Goal: Information Seeking & Learning: Learn about a topic

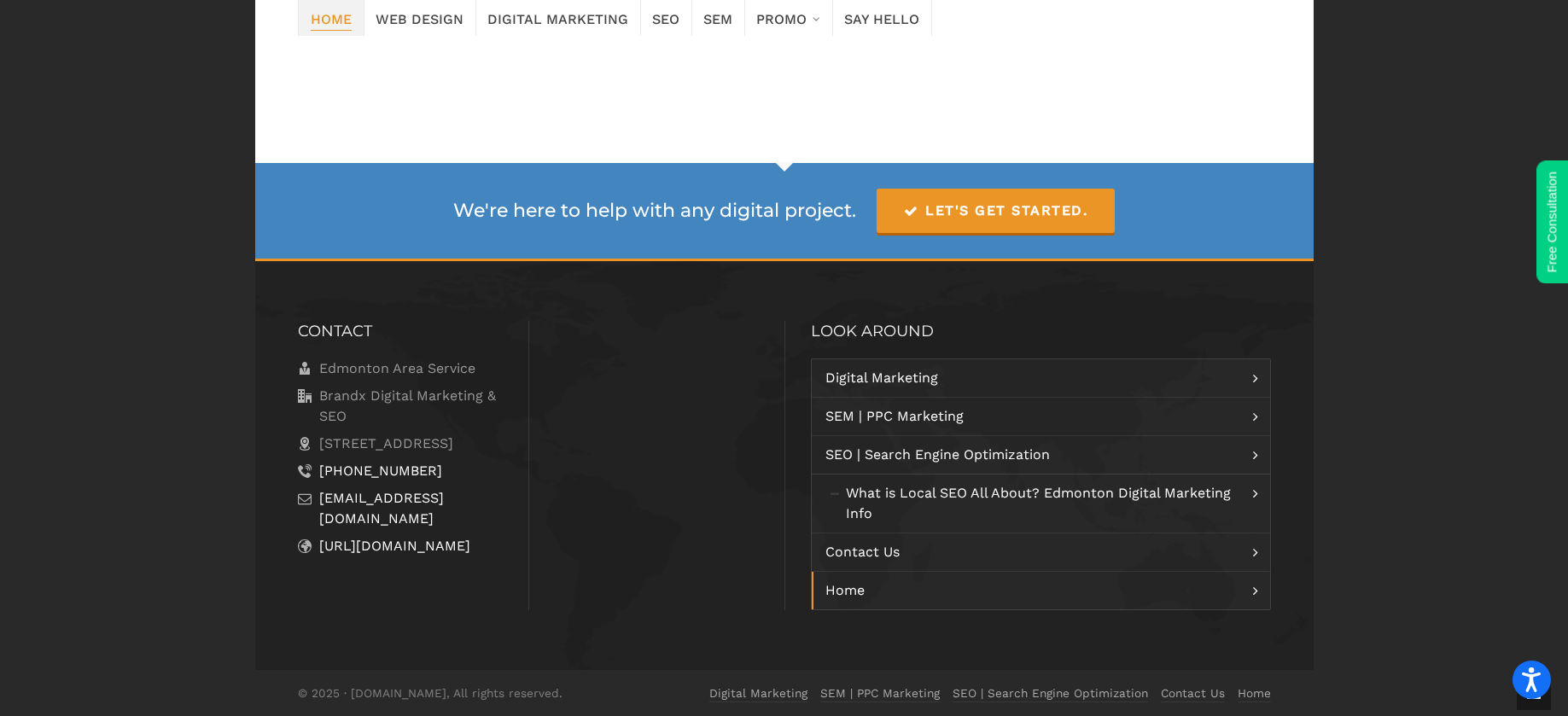
scroll to position [2544, 0]
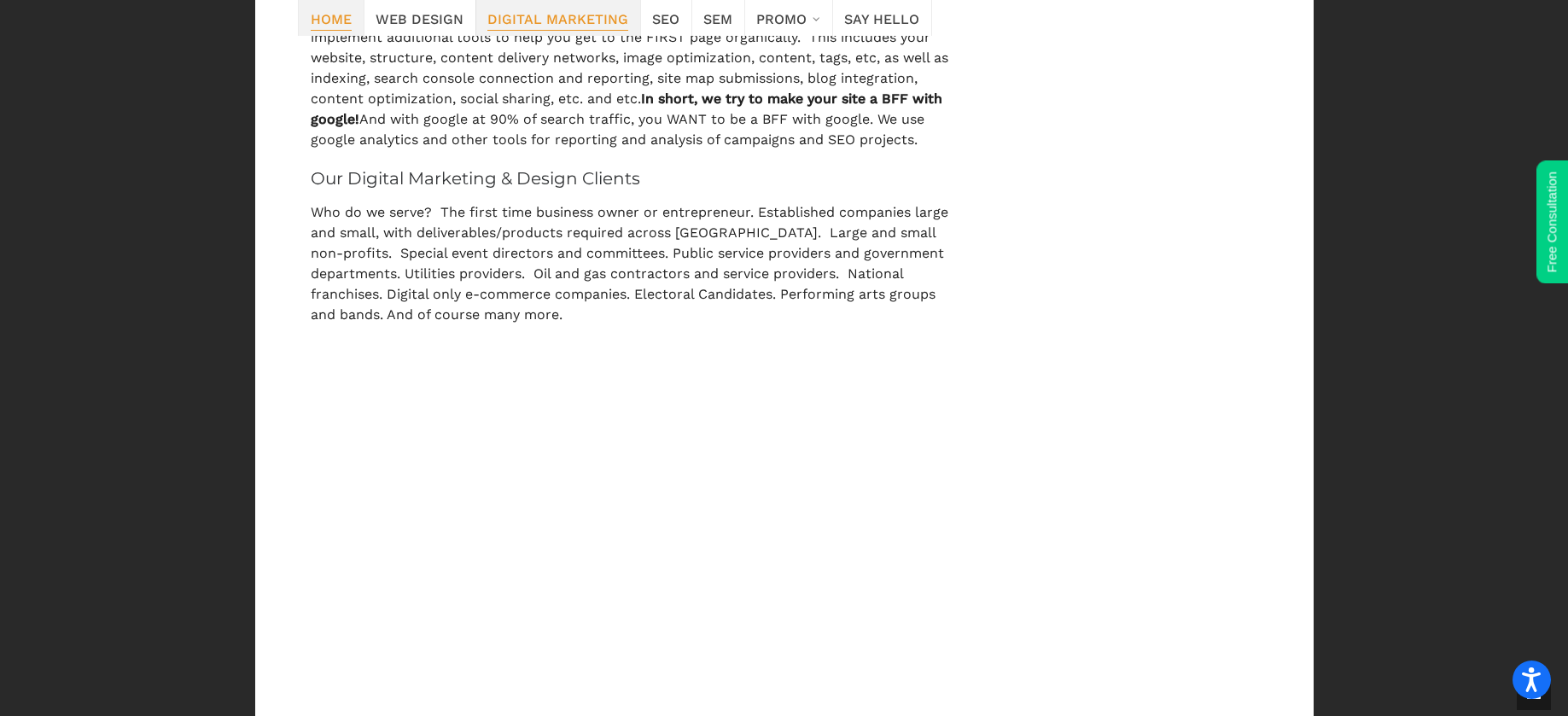
click at [542, 27] on span "Digital Marketing" at bounding box center [557, 18] width 141 height 24
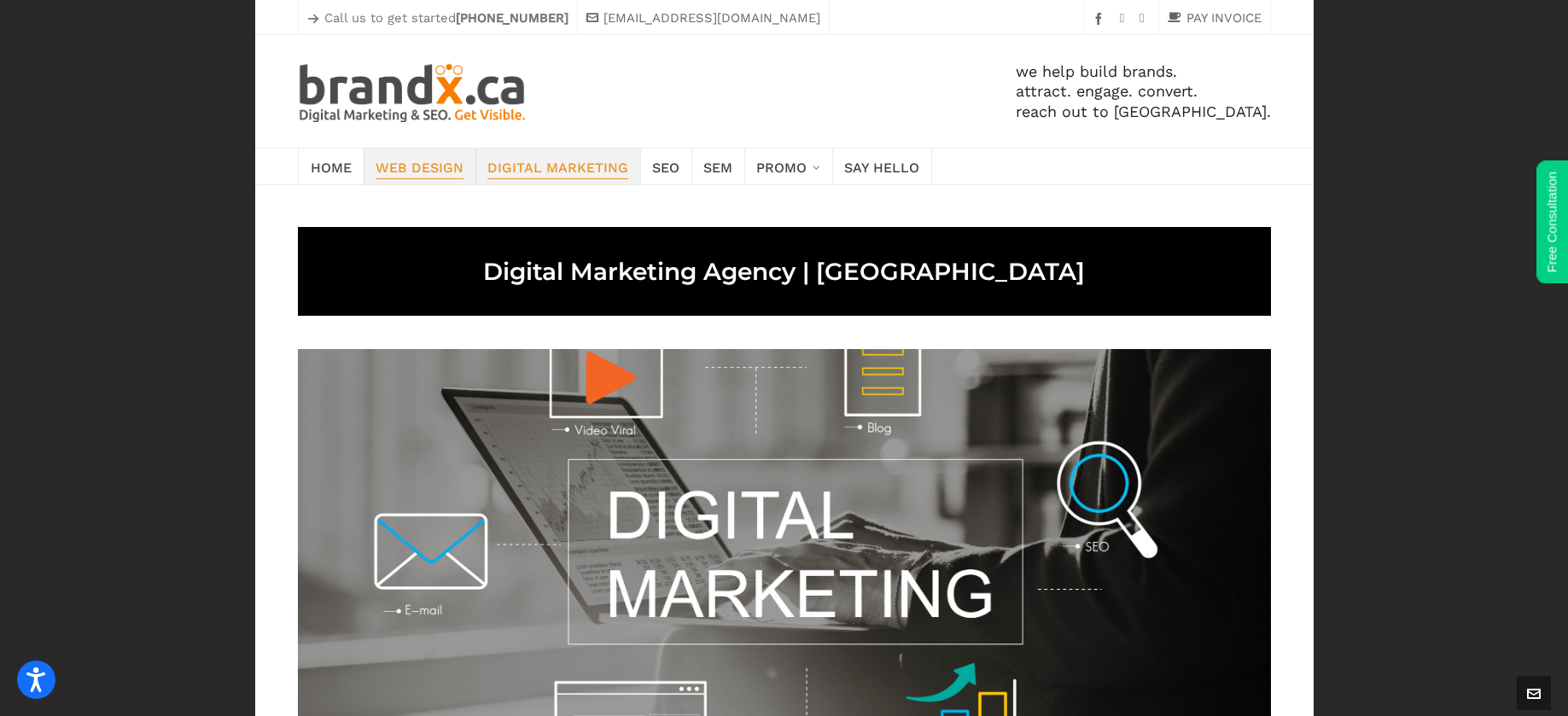
click at [443, 169] on span "Web Design" at bounding box center [420, 166] width 88 height 24
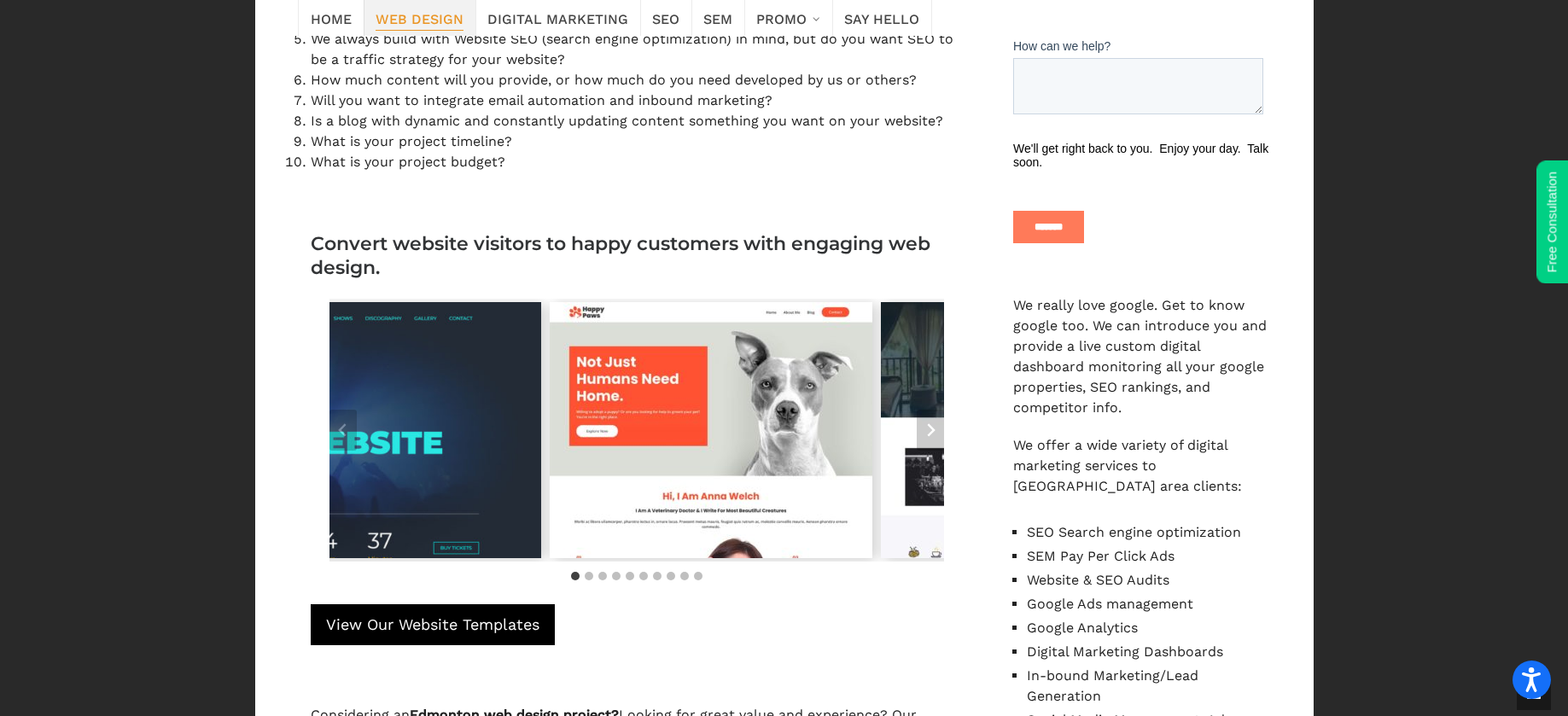
scroll to position [1038, 0]
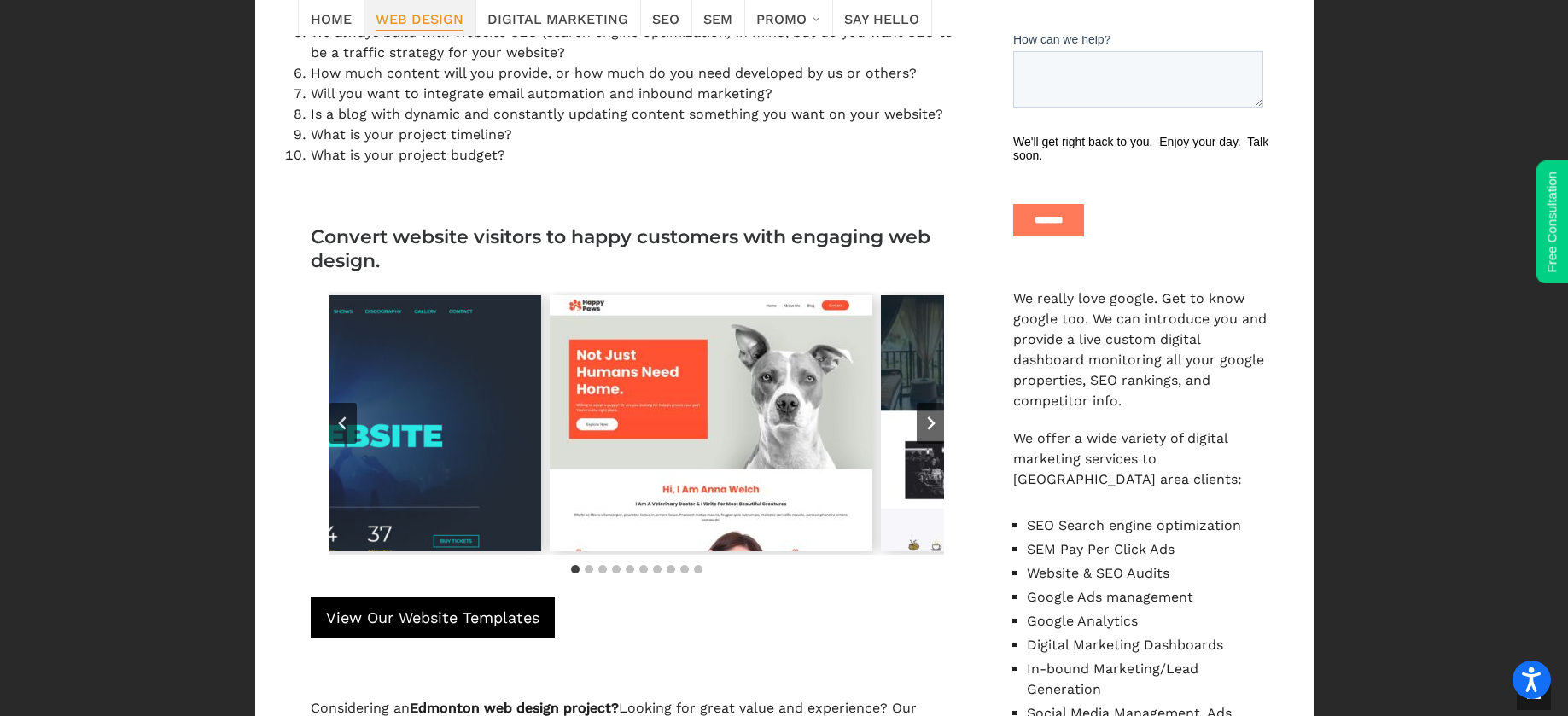
drag, startPoint x: 534, startPoint y: 443, endPoint x: 373, endPoint y: 439, distance: 161.0
drag, startPoint x: 682, startPoint y: 473, endPoint x: 397, endPoint y: 473, distance: 285.0
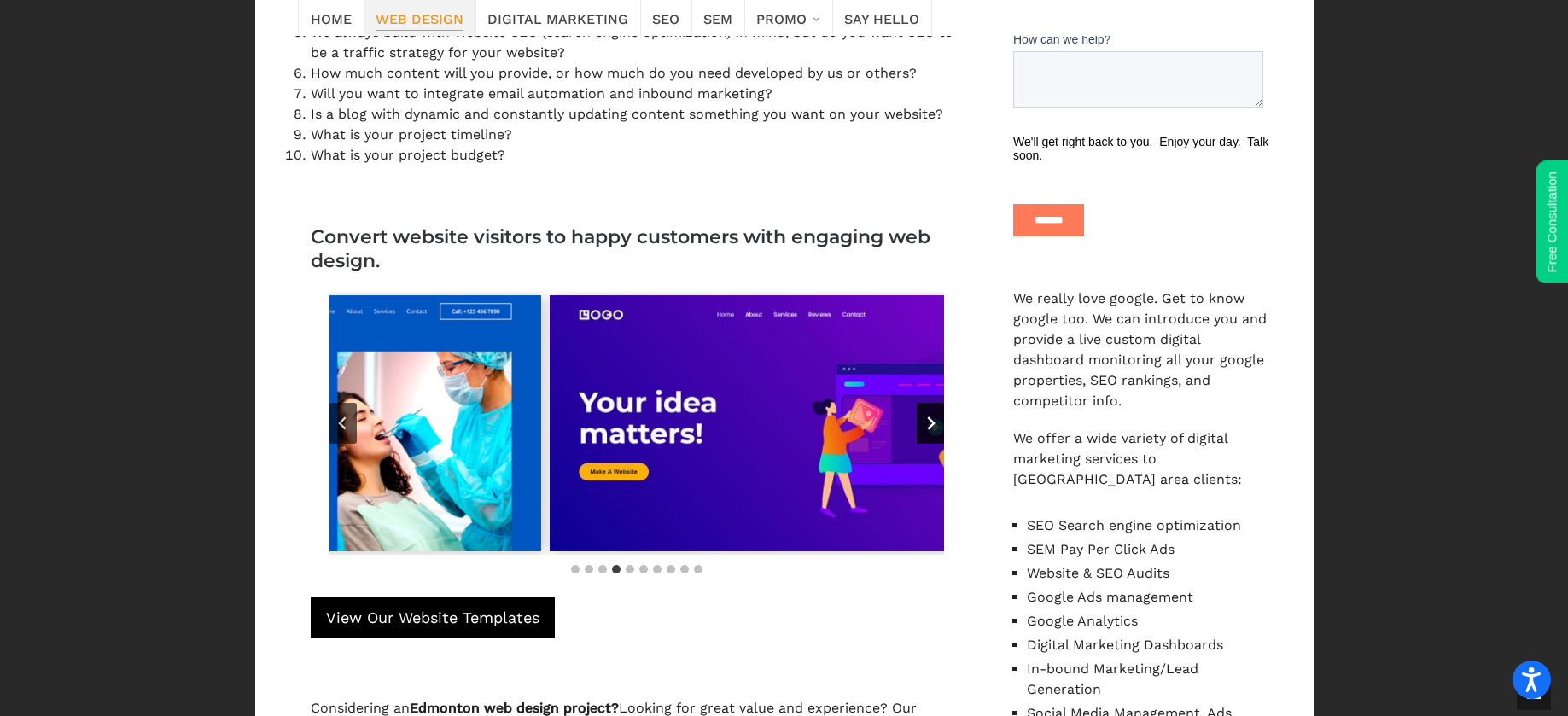
click at [929, 427] on icon "Next slide" at bounding box center [930, 423] width 7 height 13
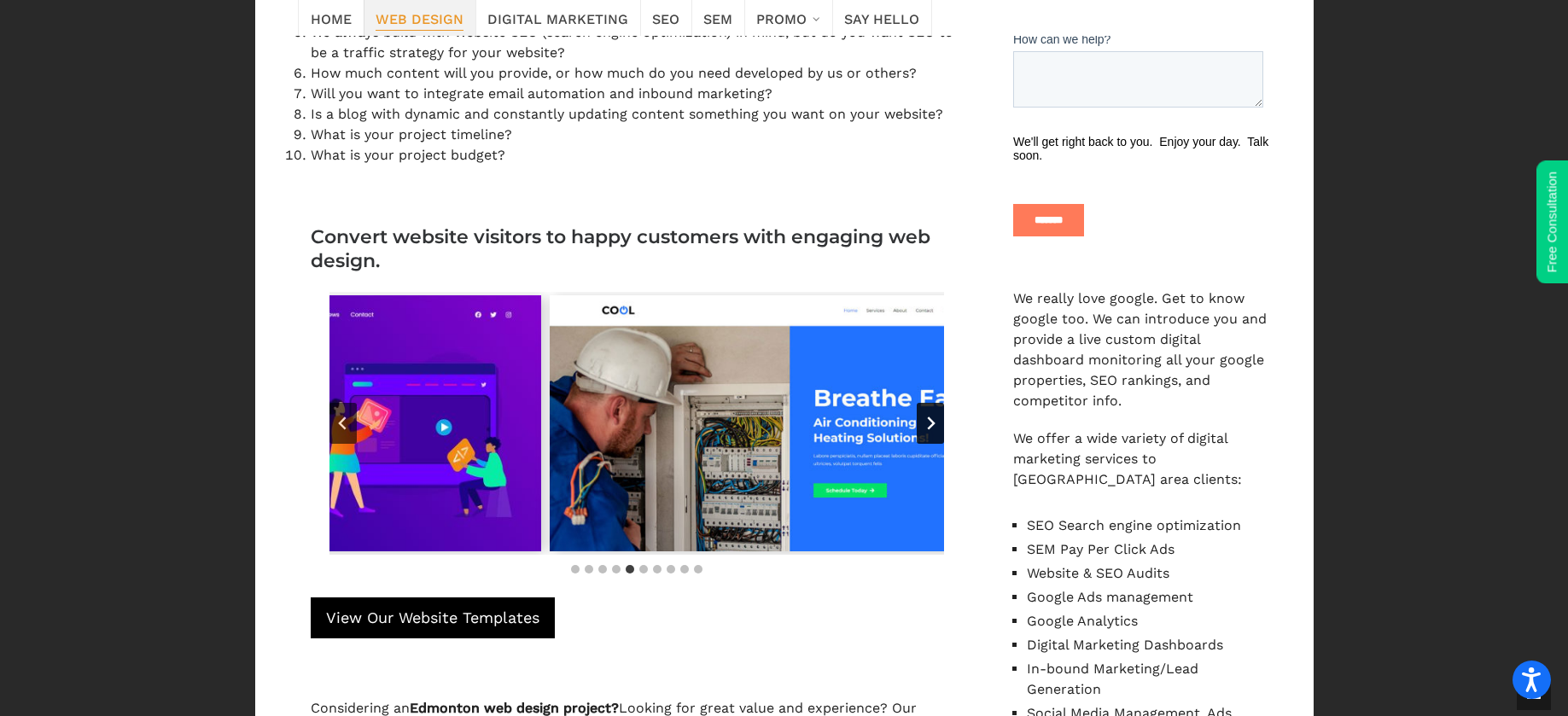
click at [929, 427] on icon "Next slide" at bounding box center [930, 423] width 7 height 13
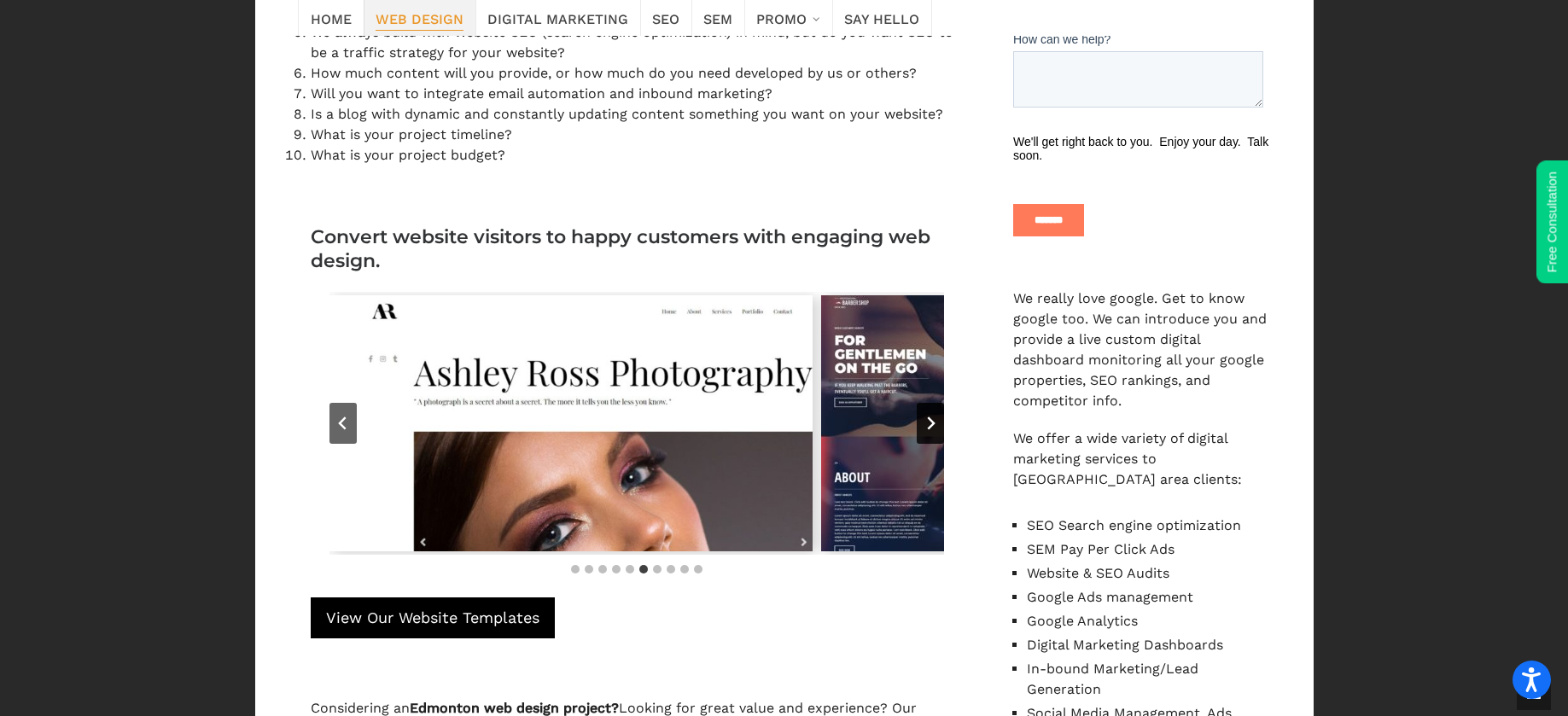
click at [929, 427] on icon "Next slide" at bounding box center [930, 423] width 7 height 13
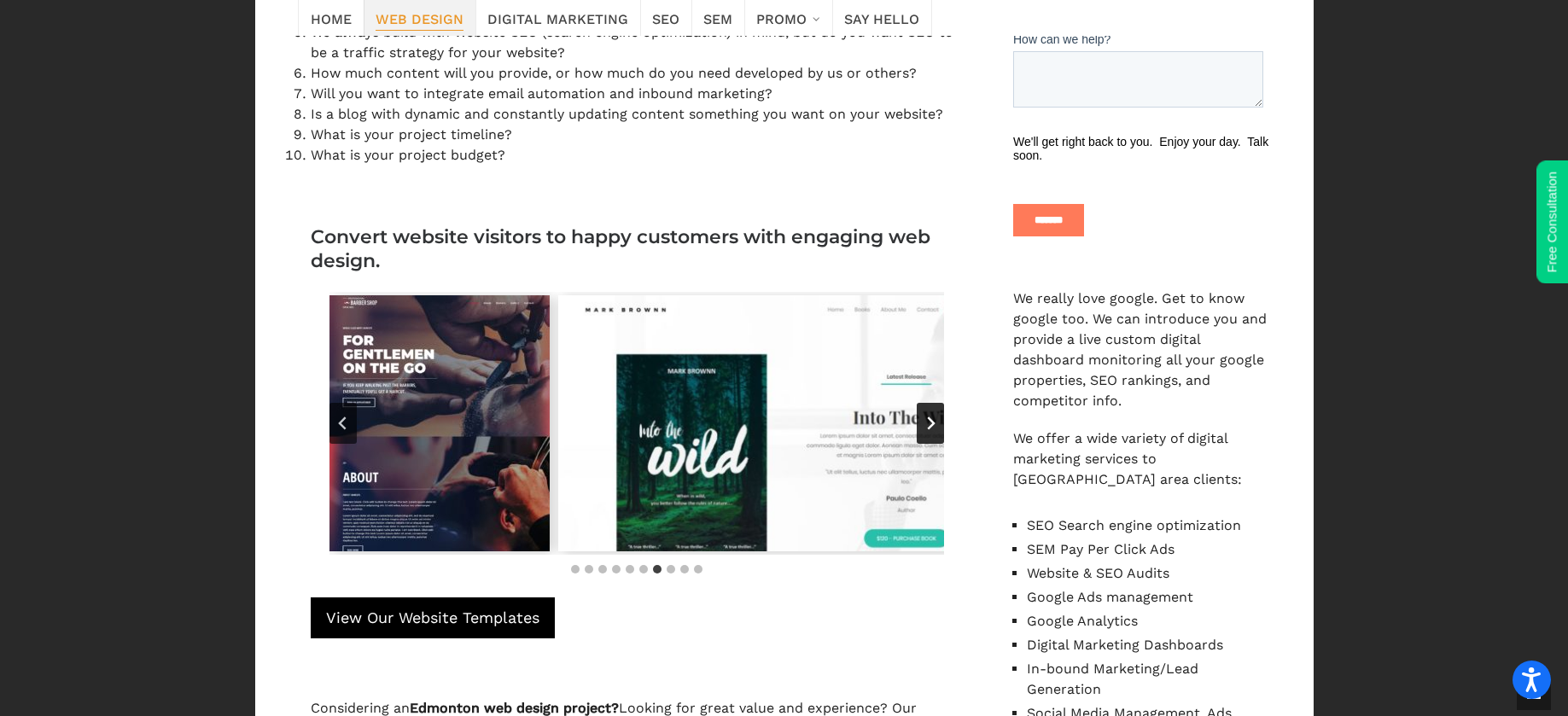
click at [929, 427] on icon "Next slide" at bounding box center [930, 423] width 7 height 13
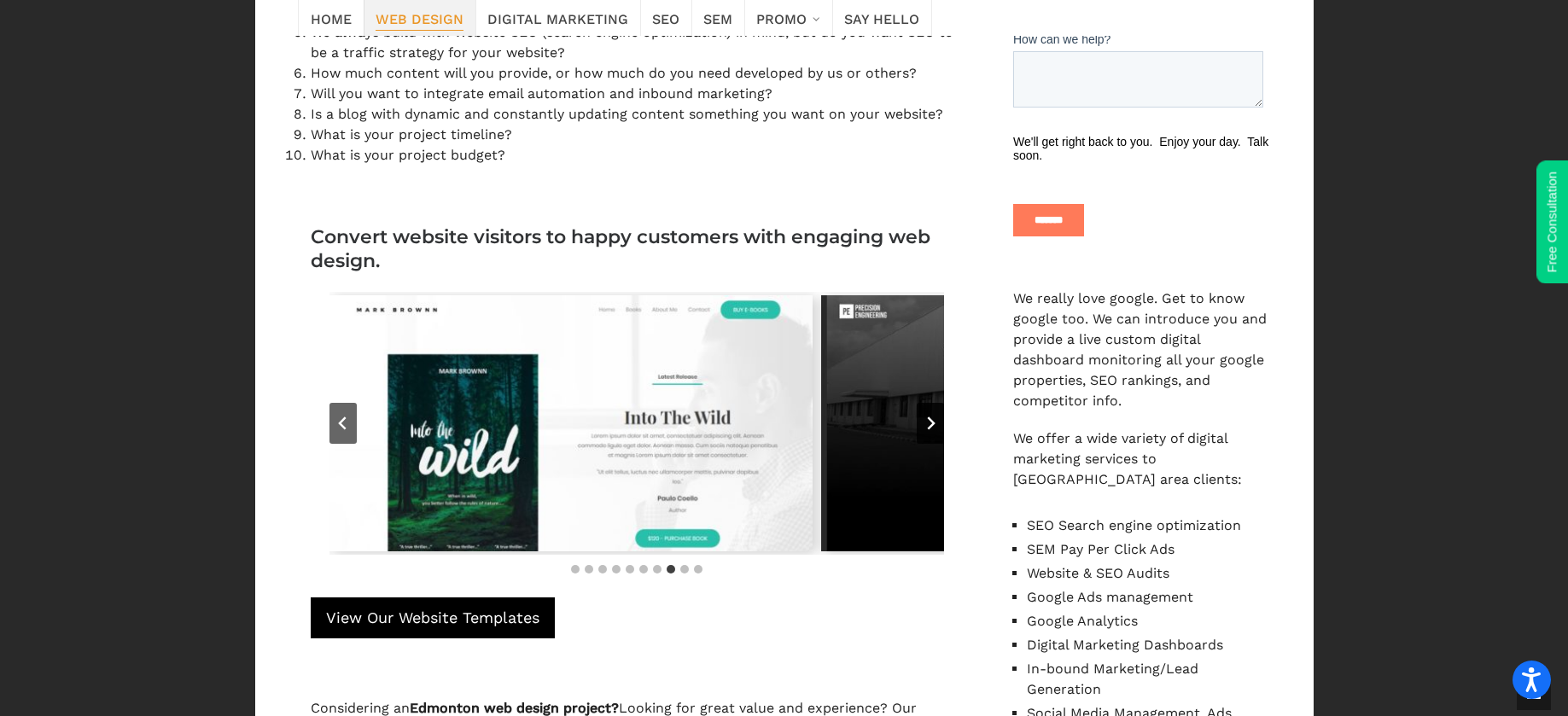
click at [929, 427] on icon "Next slide" at bounding box center [930, 423] width 7 height 13
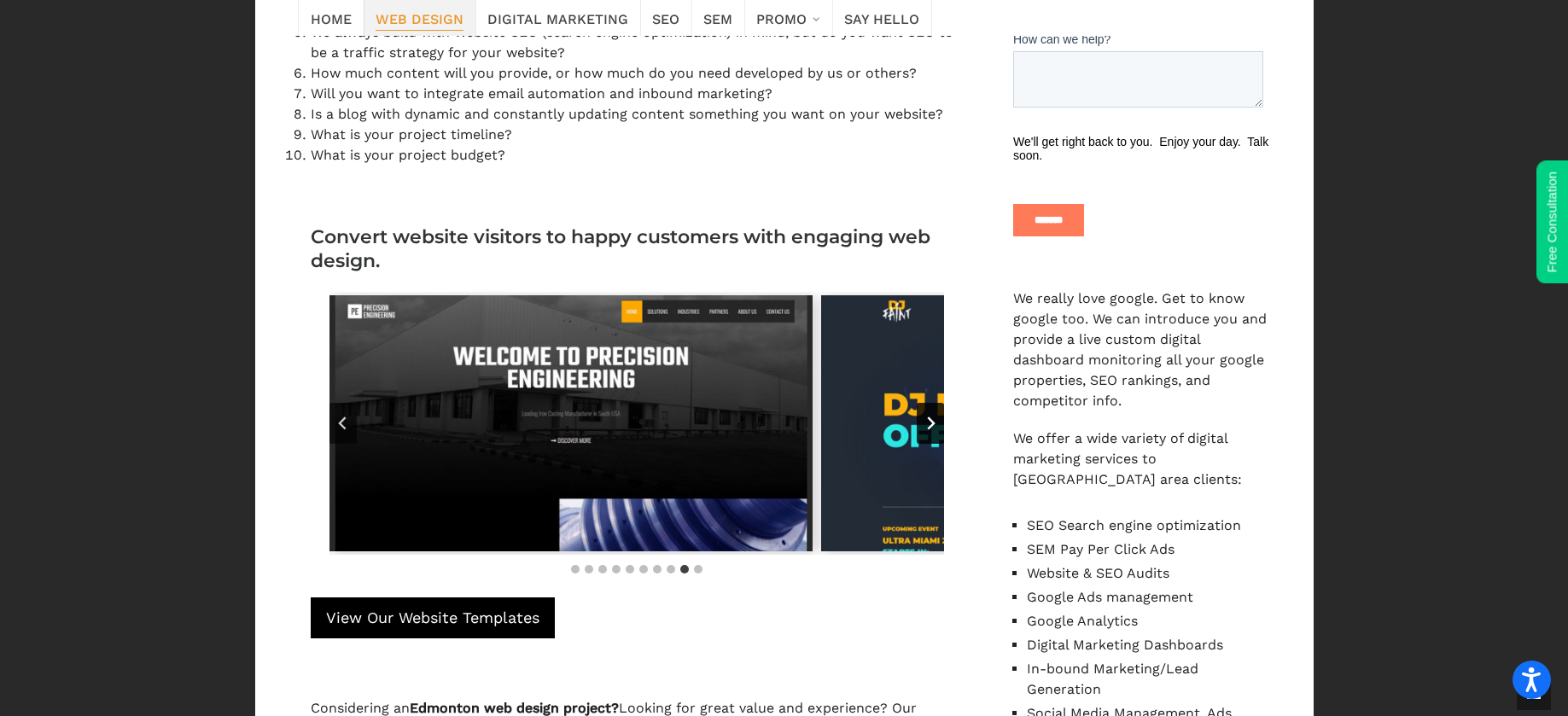
click at [929, 427] on icon "Next slide" at bounding box center [930, 423] width 7 height 13
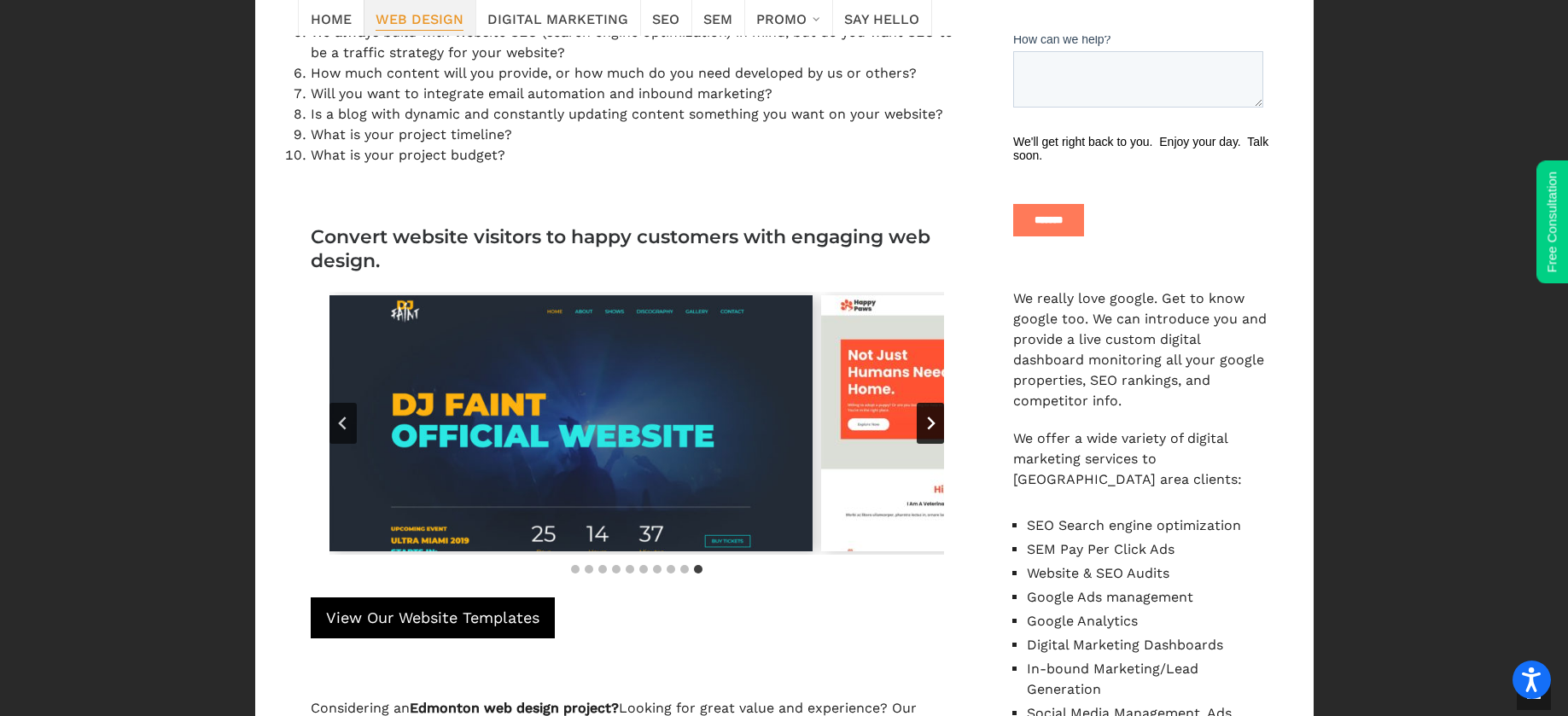
click at [929, 427] on icon "Go to first slide" at bounding box center [930, 423] width 7 height 13
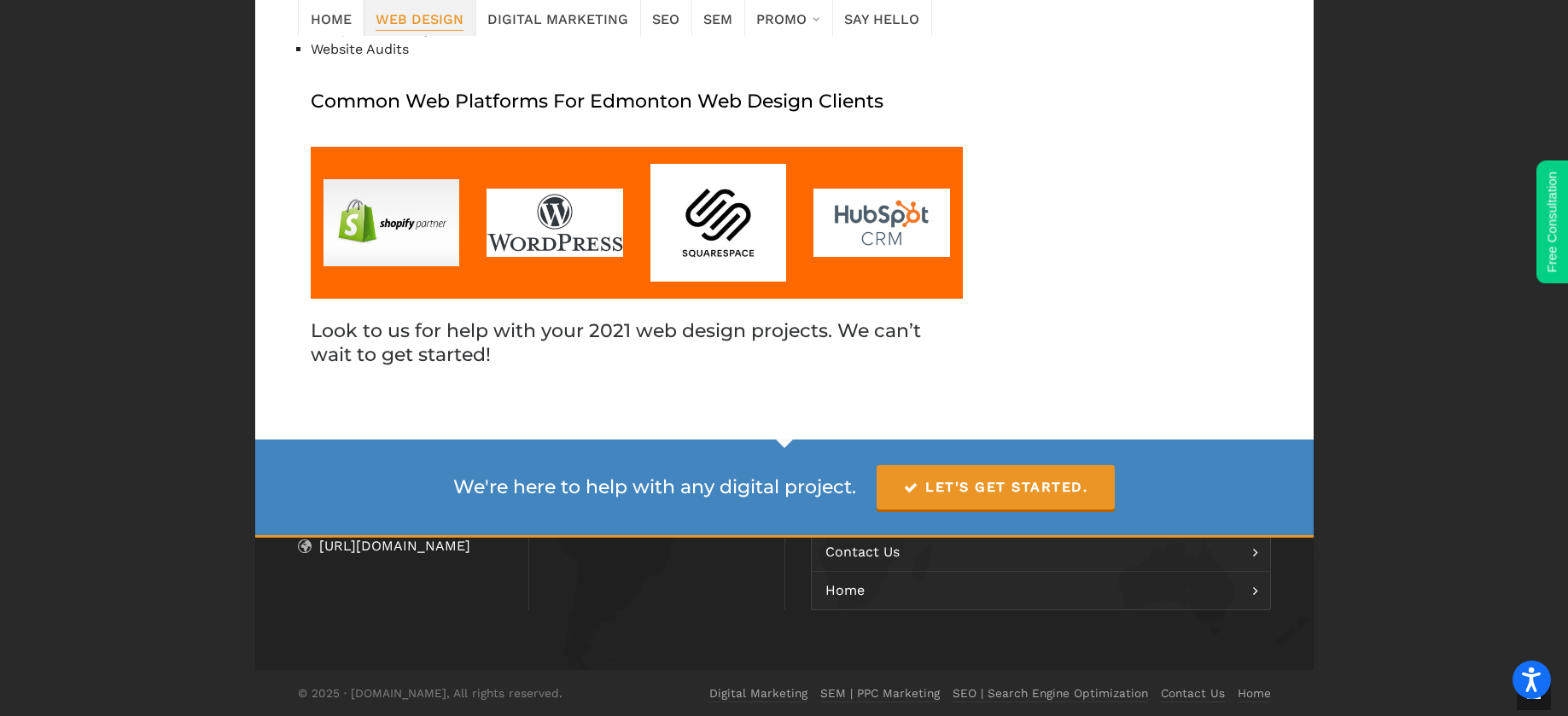
scroll to position [5536, 0]
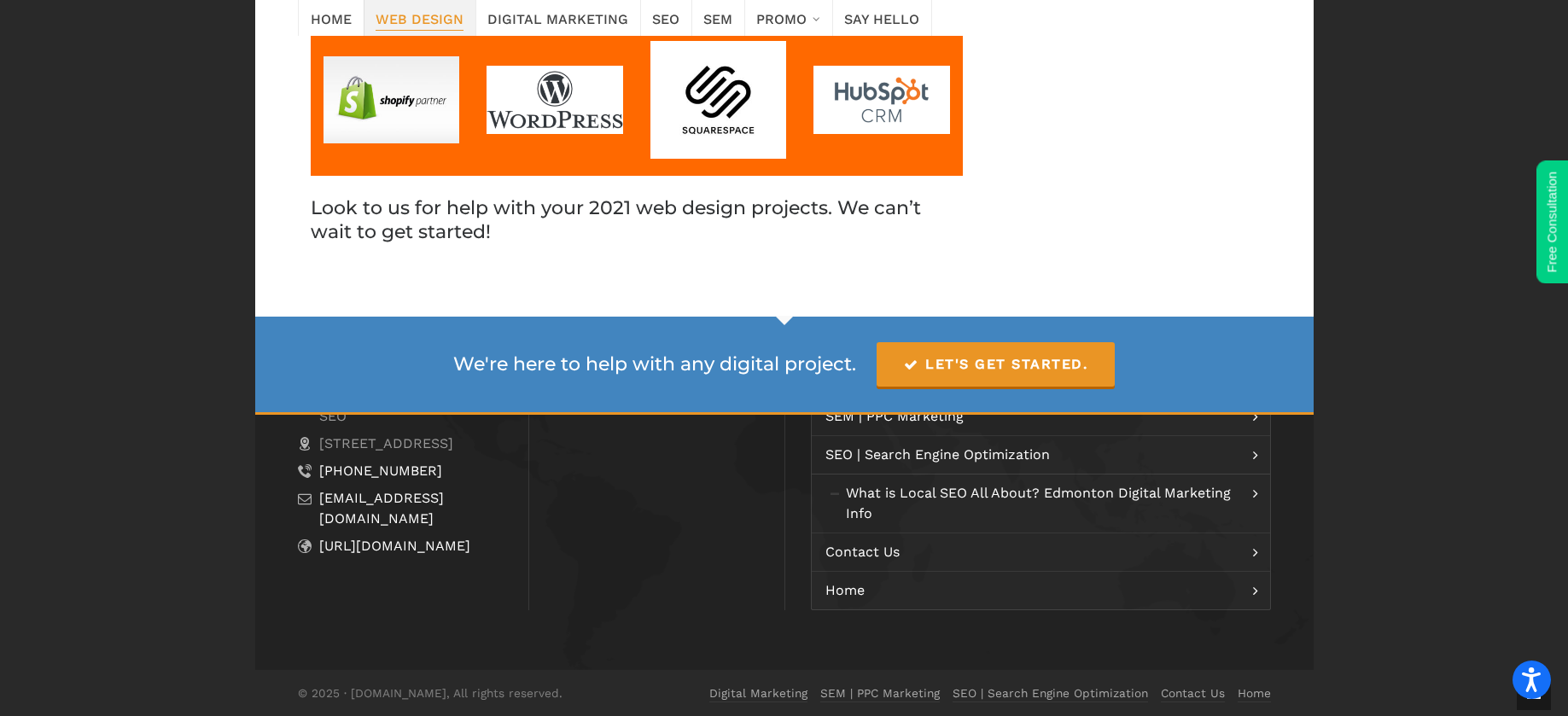
drag, startPoint x: 579, startPoint y: 204, endPoint x: 842, endPoint y: 218, distance: 263.4
click at [771, 216] on h2 "Look to us for help with your 2021 web design projects. We can’t wait to get st…" at bounding box center [637, 220] width 653 height 48
click at [957, 228] on h2 "Look to us for help with your 2021 web design projects. We can’t wait to get st…" at bounding box center [637, 220] width 653 height 48
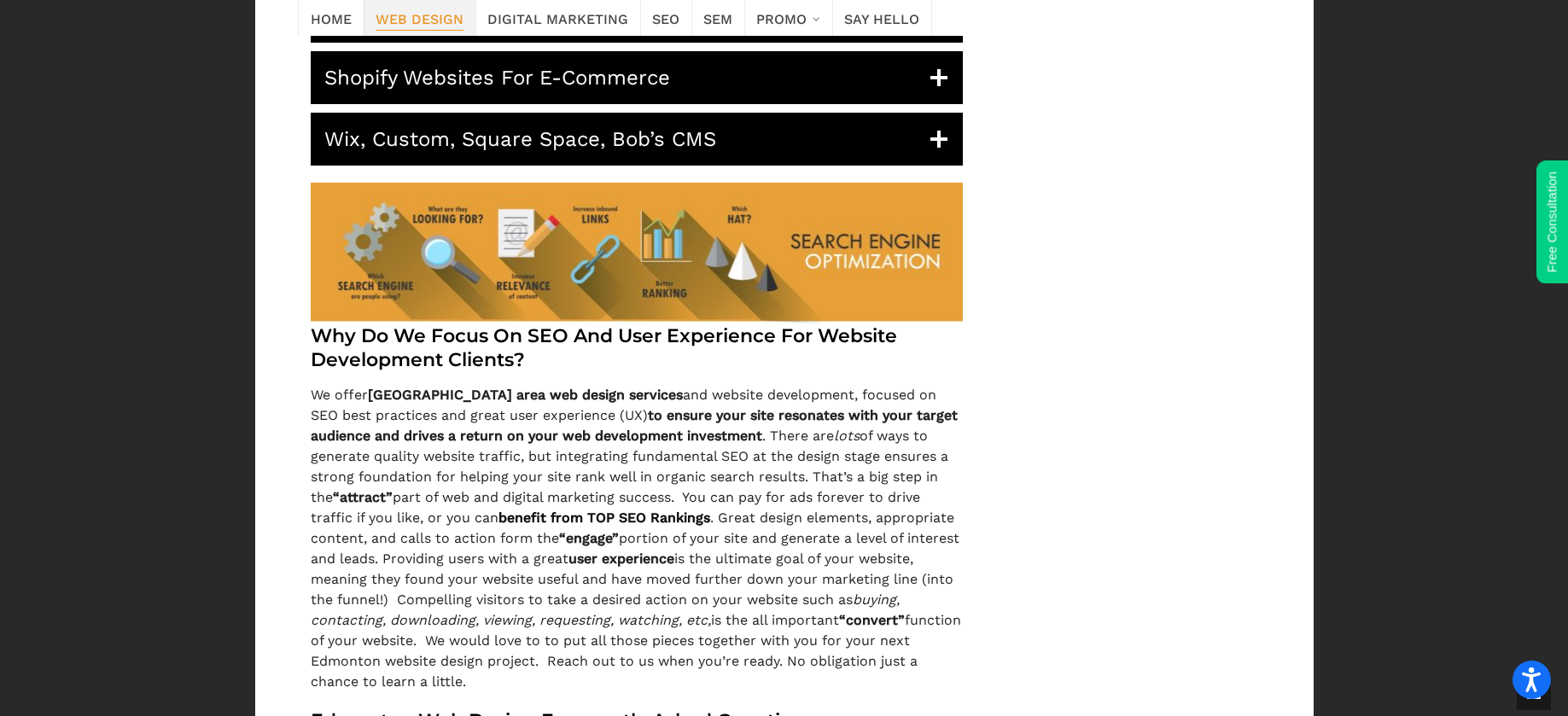
scroll to position [2241, 0]
